Goal: Navigation & Orientation: Find specific page/section

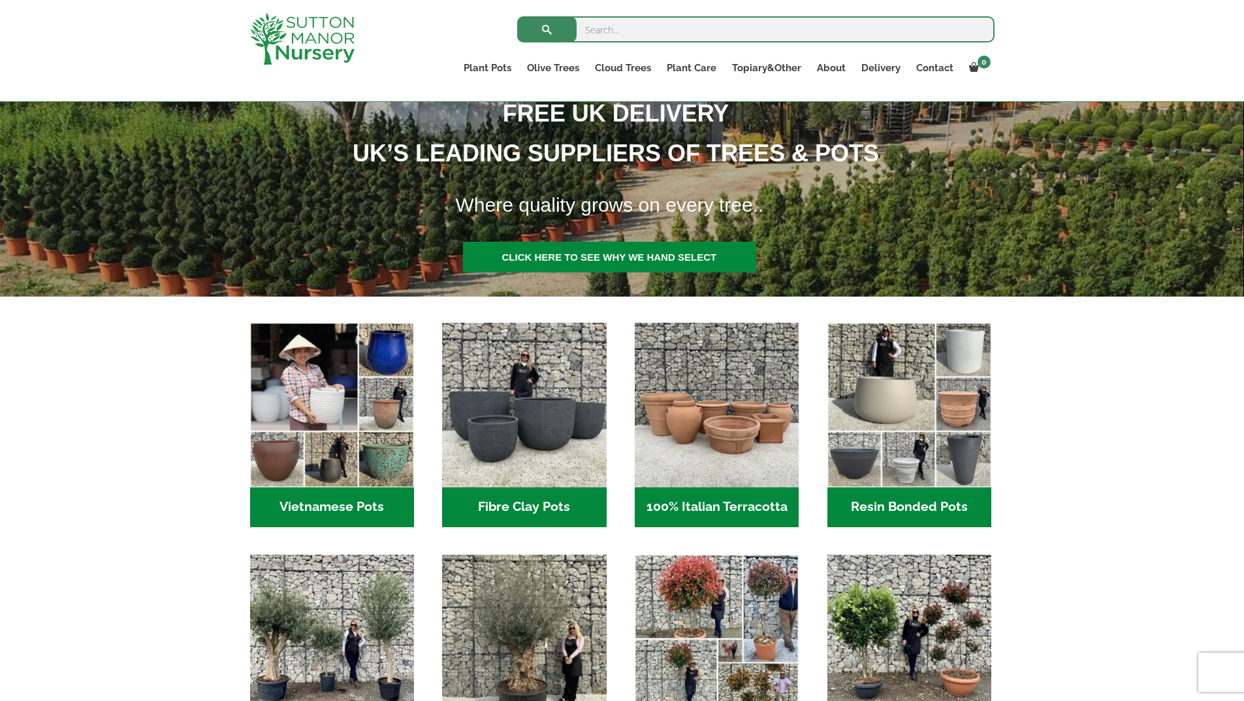
scroll to position [196, 0]
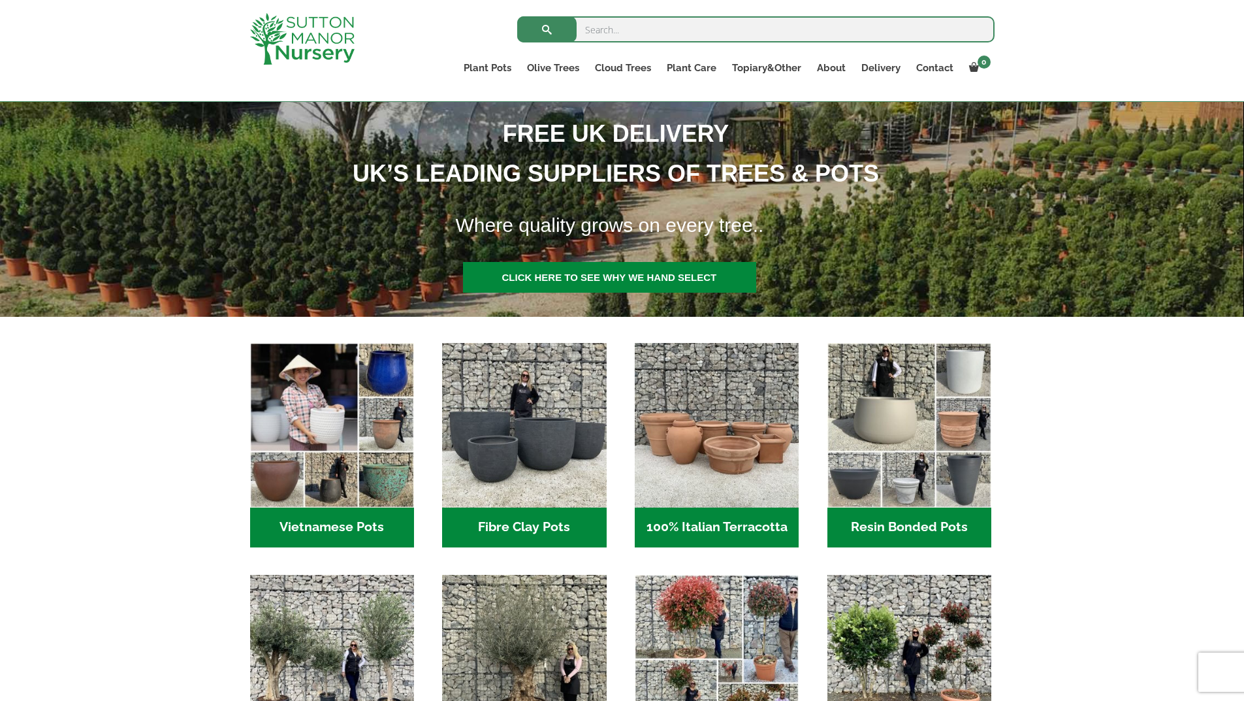
click at [922, 530] on h2 "Resin Bonded Pots (212)" at bounding box center [910, 528] width 164 height 40
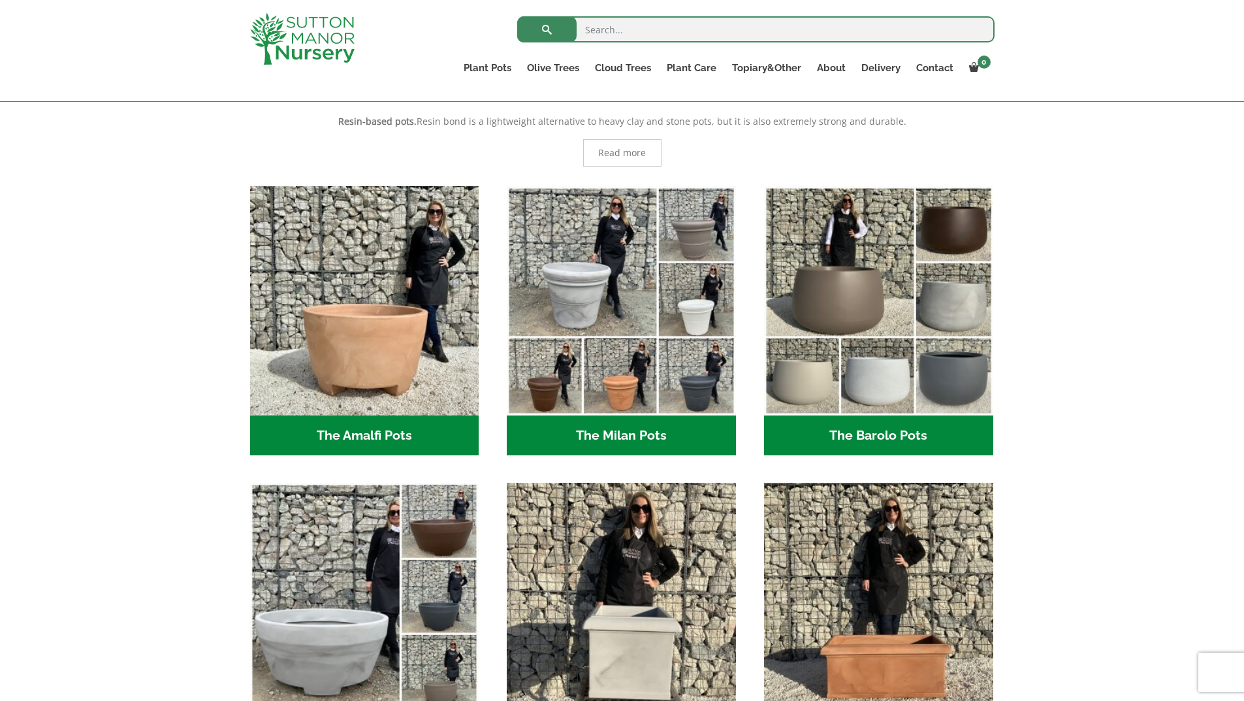
scroll to position [327, 0]
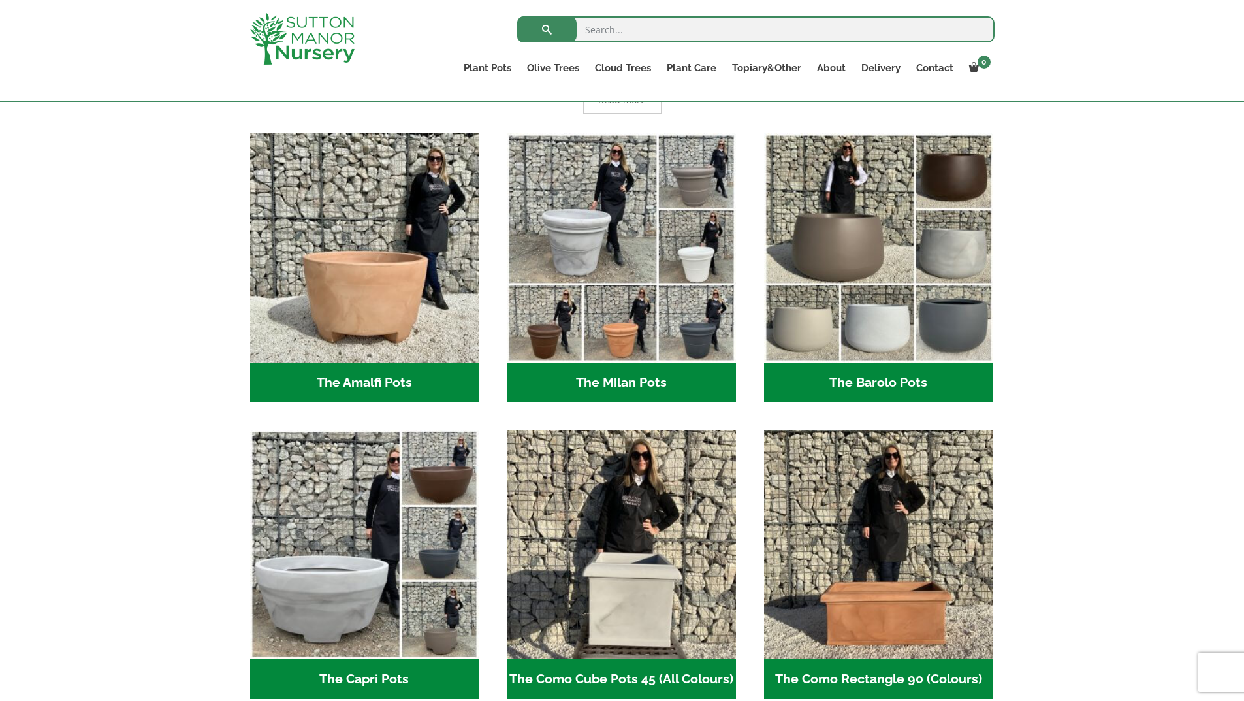
click at [368, 382] on h2 "The Amalfi Pots (3)" at bounding box center [364, 383] width 229 height 40
